Goal: Information Seeking & Learning: Learn about a topic

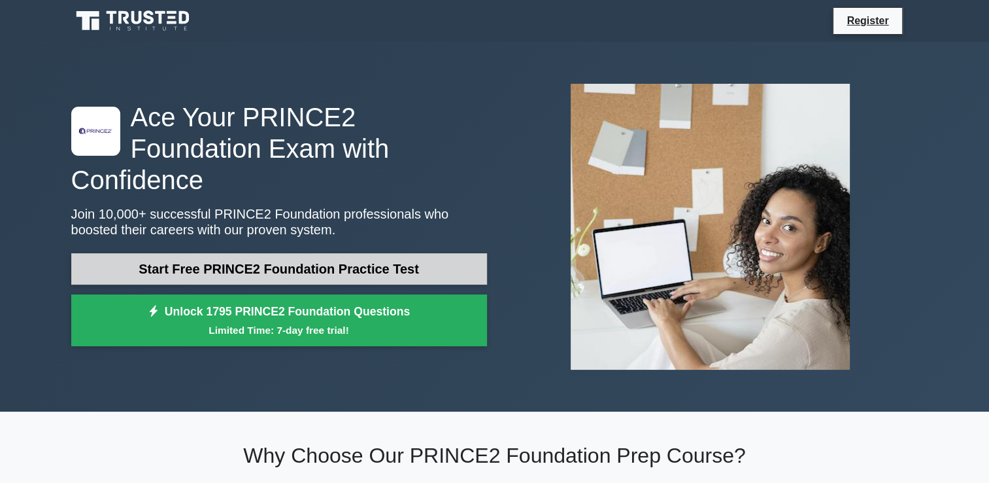
click at [418, 253] on link "Start Free PRINCE2 Foundation Practice Test" at bounding box center [279, 268] width 416 height 31
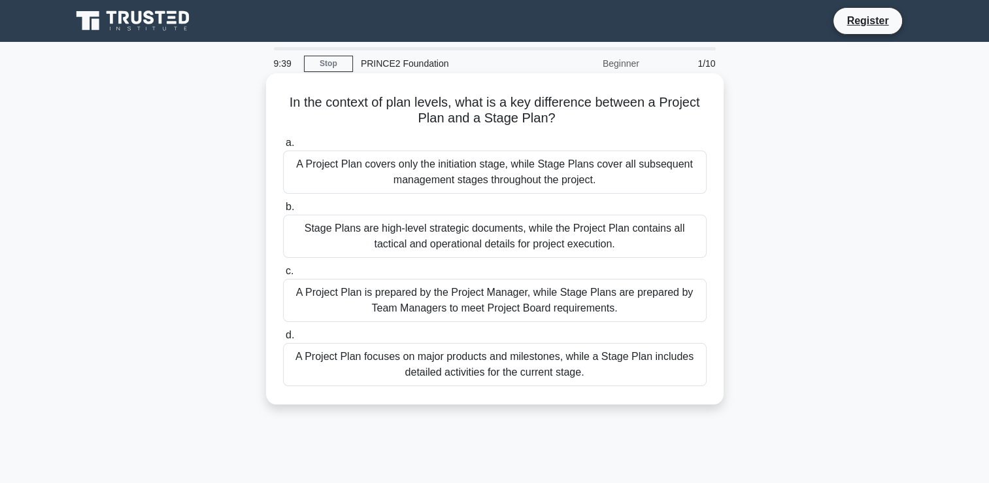
click at [345, 181] on div "A Project Plan covers only the initiation stage, while Stage Plans cover all su…" at bounding box center [495, 171] width 424 height 43
click at [283, 147] on input "a. A Project Plan covers only the initiation stage, while Stage Plans cover all…" at bounding box center [283, 143] width 0 height 8
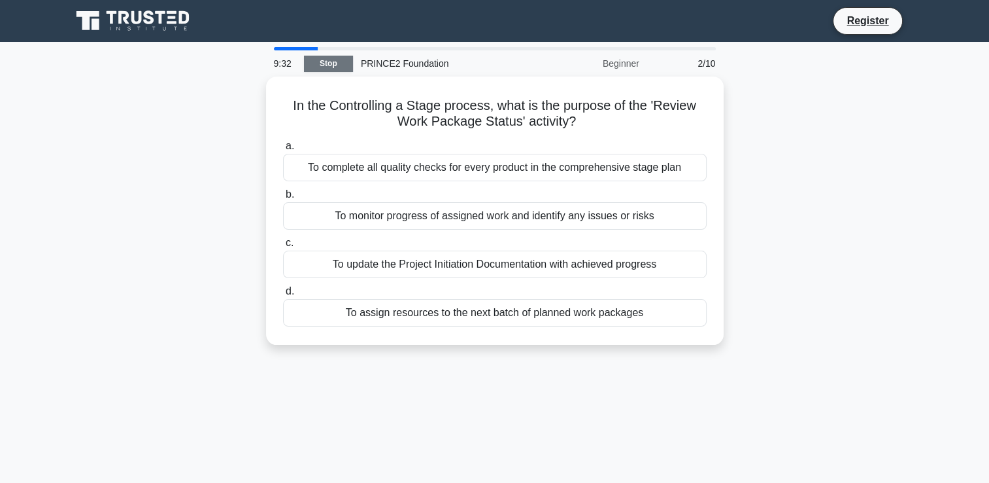
click at [331, 59] on link "Stop" at bounding box center [328, 64] width 49 height 16
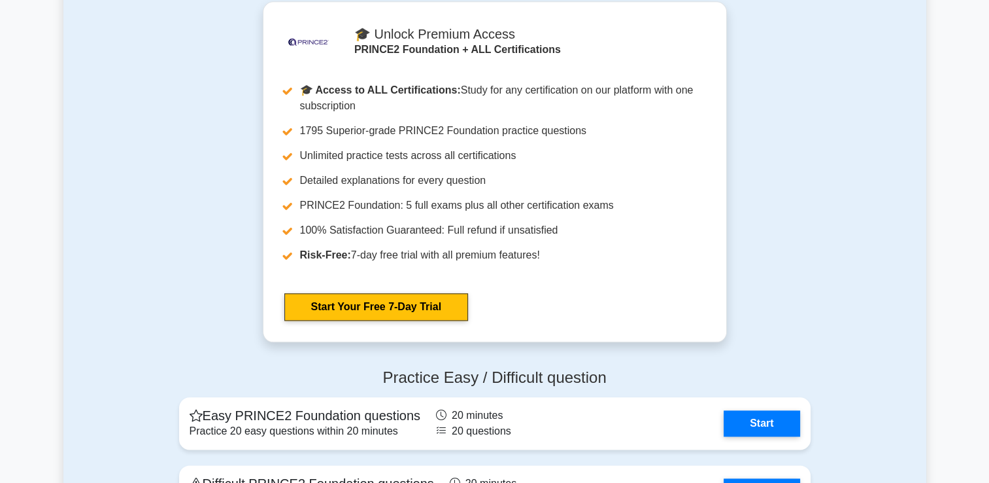
scroll to position [1431, 0]
